Goal: Transaction & Acquisition: Purchase product/service

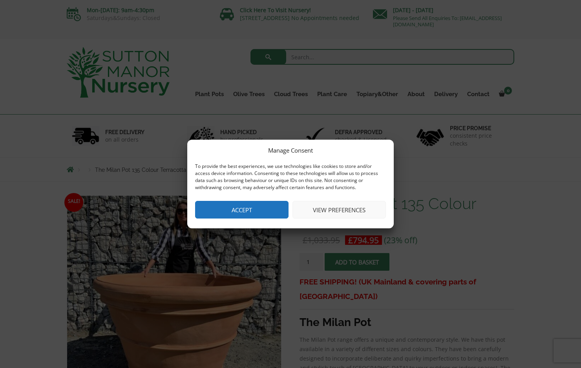
click at [236, 208] on button "Accept" at bounding box center [241, 210] width 93 height 18
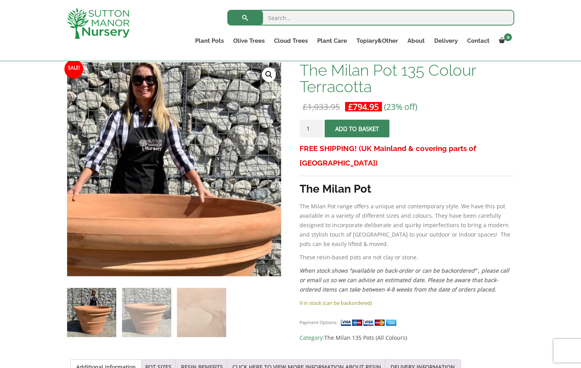
scroll to position [127, 0]
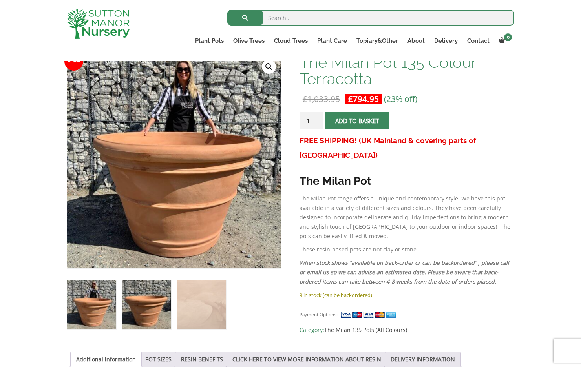
click at [137, 306] on img at bounding box center [146, 304] width 49 height 49
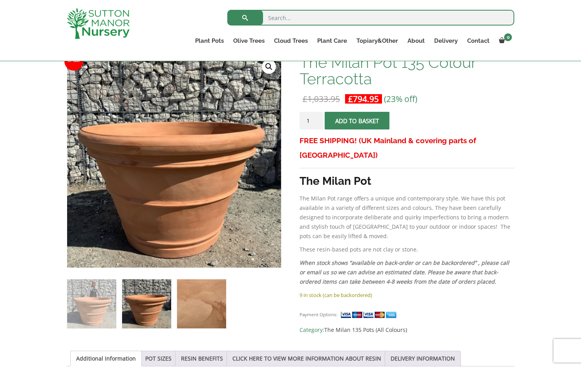
click at [185, 303] on img at bounding box center [201, 304] width 49 height 49
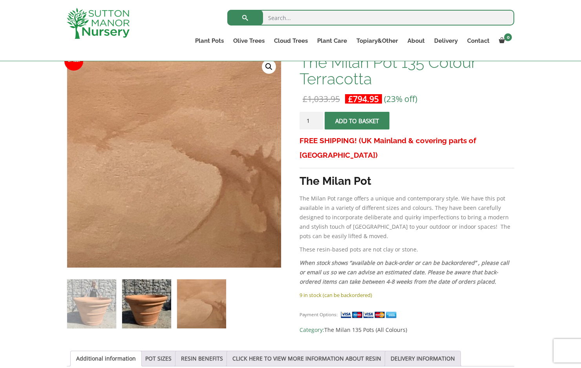
click at [150, 296] on img at bounding box center [146, 304] width 49 height 49
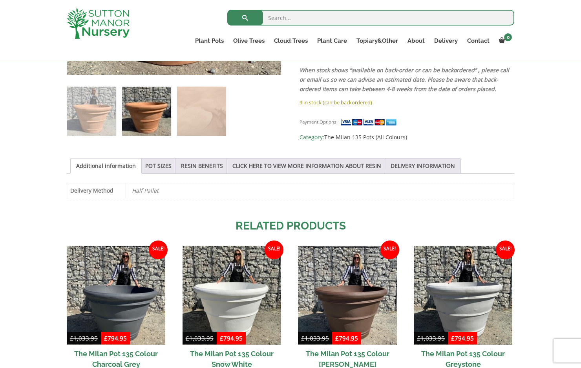
scroll to position [322, 0]
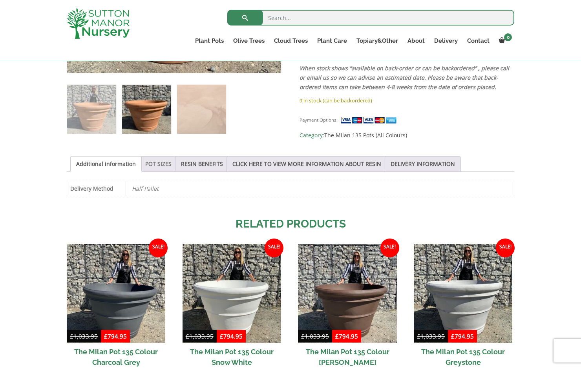
click at [158, 163] on link "POT SIZES" at bounding box center [158, 164] width 26 height 15
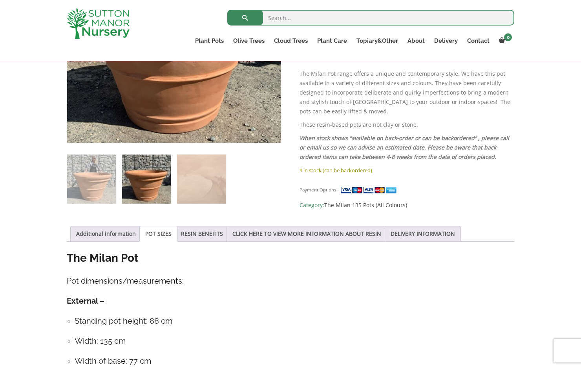
scroll to position [250, 0]
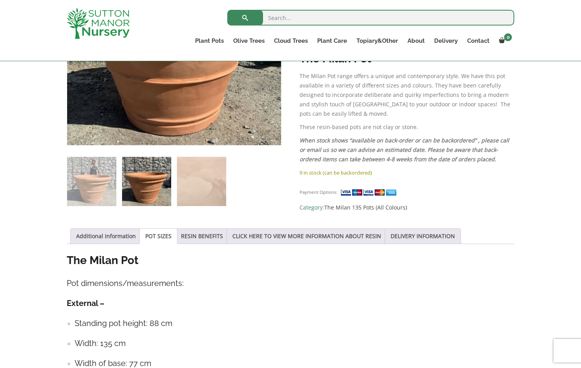
click at [156, 175] on img at bounding box center [146, 181] width 49 height 49
click at [194, 179] on img at bounding box center [201, 181] width 49 height 49
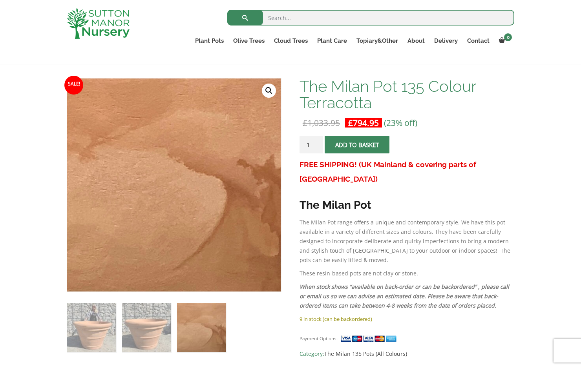
scroll to position [103, 0]
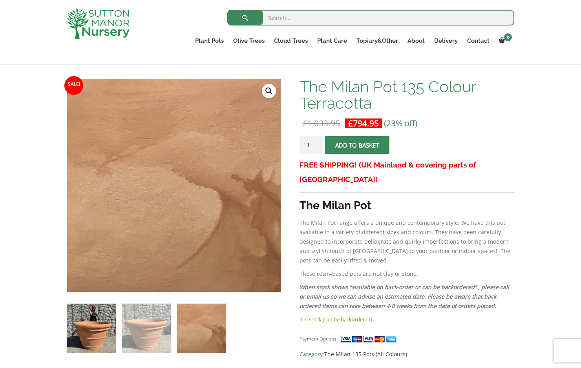
click at [89, 321] on img at bounding box center [91, 328] width 49 height 49
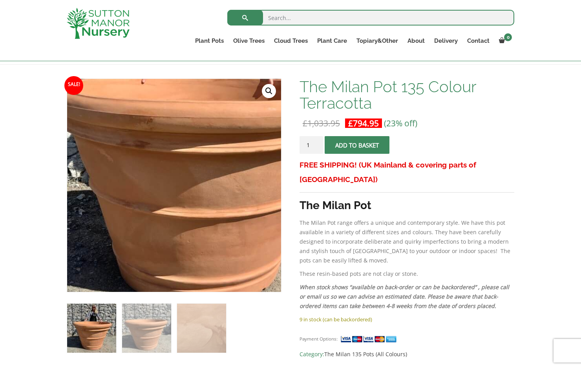
click at [148, 253] on img at bounding box center [196, 130] width 393 height 393
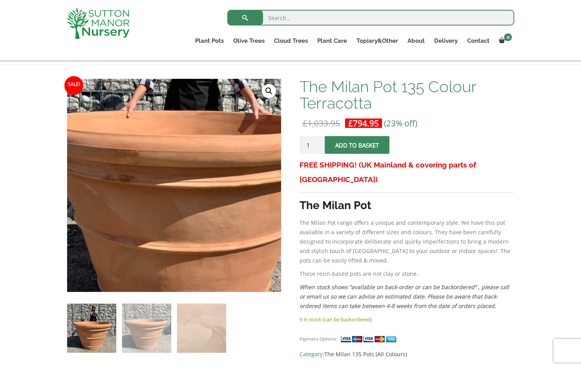
click at [169, 203] on img at bounding box center [181, 165] width 393 height 393
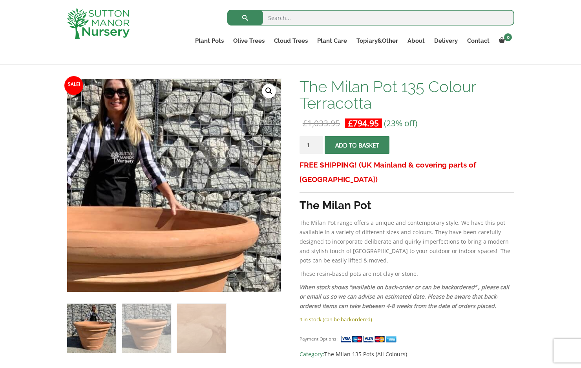
click at [265, 96] on link "🔍" at bounding box center [269, 91] width 14 height 14
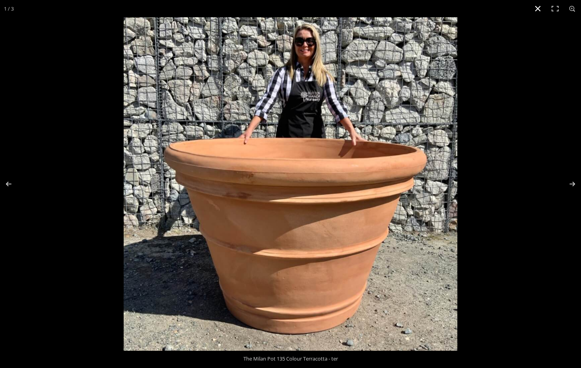
click at [539, 7] on button "Close (Esc)" at bounding box center [537, 8] width 17 height 17
